Goal: Task Accomplishment & Management: Manage account settings

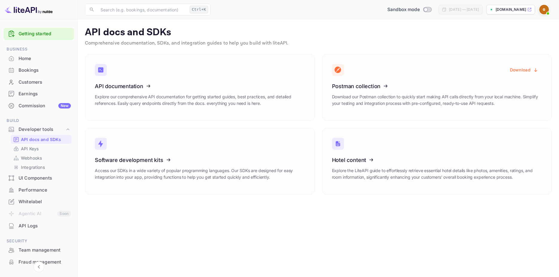
click at [28, 8] on img at bounding box center [29, 10] width 48 height 10
click at [503, 10] on p "[DOMAIN_NAME]" at bounding box center [510, 9] width 30 height 5
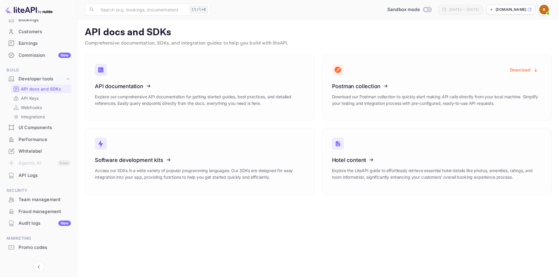
scroll to position [60, 0]
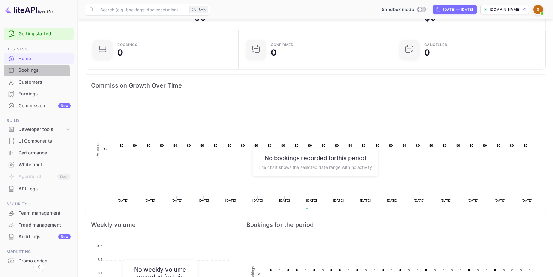
click at [35, 71] on div "Bookings" at bounding box center [45, 70] width 52 height 7
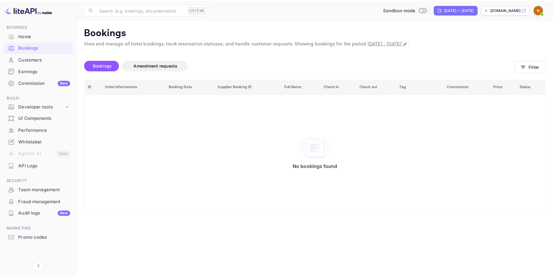
scroll to position [23, 0]
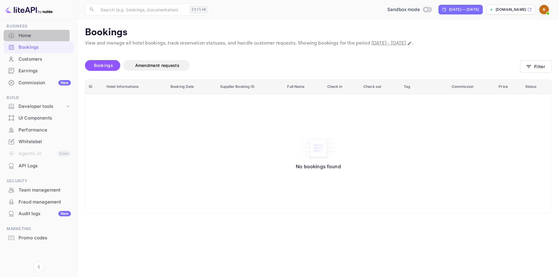
click at [27, 36] on div "Home" at bounding box center [45, 35] width 52 height 7
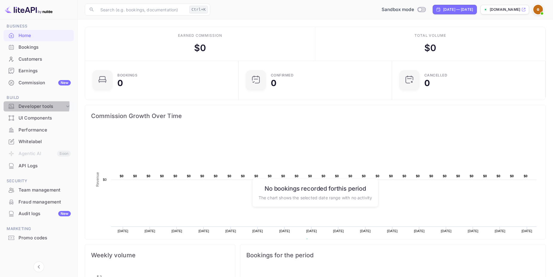
click at [35, 105] on div "Developer tools" at bounding box center [42, 106] width 46 height 7
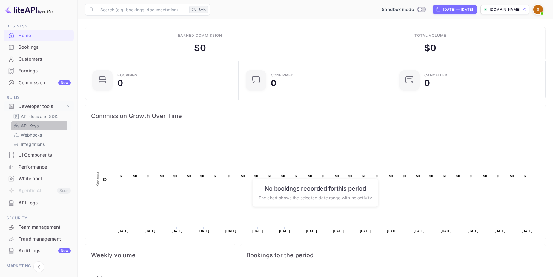
click at [32, 126] on p "API Keys" at bounding box center [30, 126] width 18 height 6
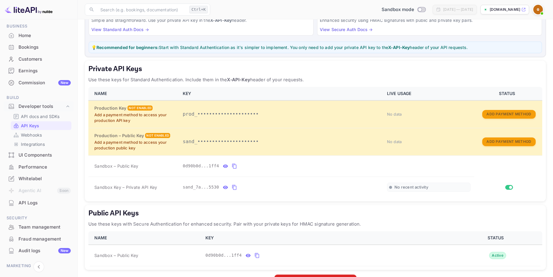
scroll to position [82, 0]
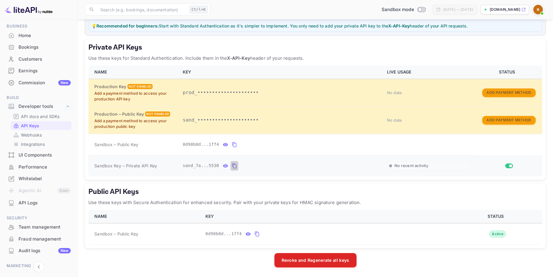
click at [232, 165] on icon "private api keys table" at bounding box center [234, 165] width 4 height 5
click at [232, 166] on icon "private api keys table" at bounding box center [234, 165] width 5 height 7
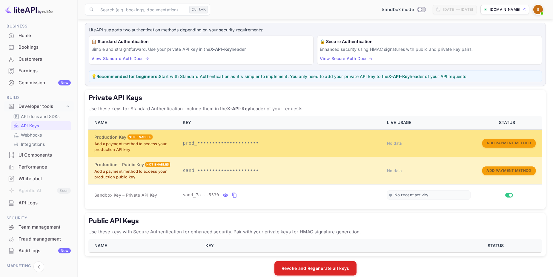
scroll to position [39, 0]
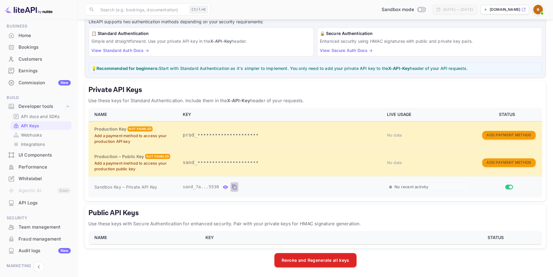
click at [232, 186] on icon "private api keys table" at bounding box center [234, 187] width 4 height 5
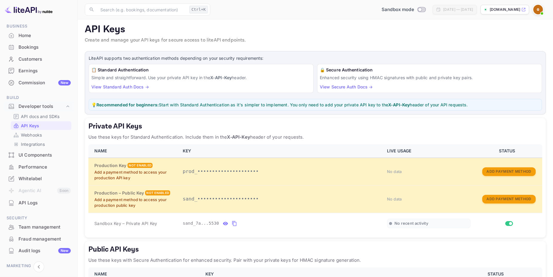
scroll to position [0, 0]
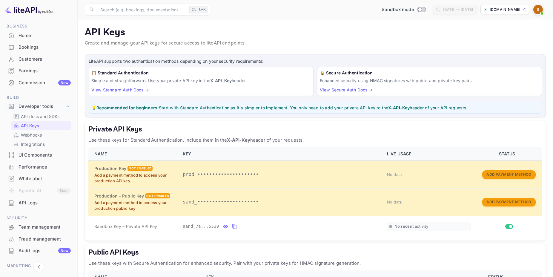
click at [523, 9] on icon at bounding box center [524, 9] width 4 height 4
